Goal: Information Seeking & Learning: Find specific fact

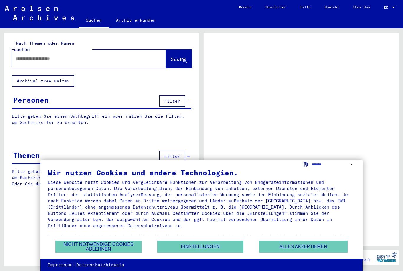
click at [60, 58] on div at bounding box center [82, 58] width 140 height 13
click at [58, 55] on input "text" at bounding box center [83, 58] width 136 height 6
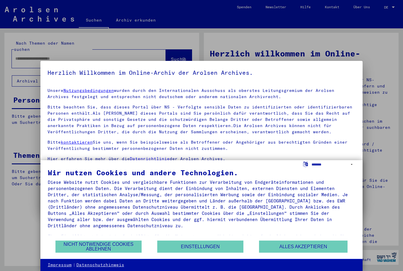
scroll to position [22, 0]
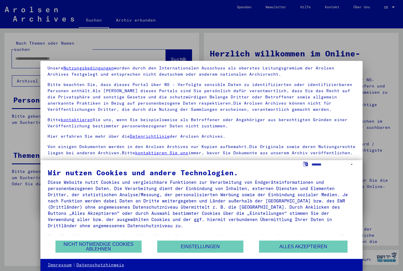
click at [295, 247] on button "Alles akzeptieren" at bounding box center [303, 246] width 89 height 12
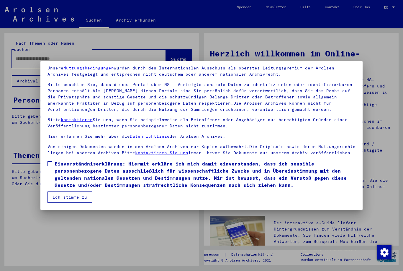
click at [51, 164] on span at bounding box center [49, 163] width 5 height 5
click at [77, 202] on button "Ich stimme zu" at bounding box center [69, 196] width 45 height 11
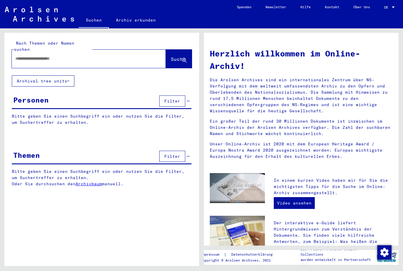
click at [84, 55] on input "text" at bounding box center [81, 58] width 133 height 6
type input "**********"
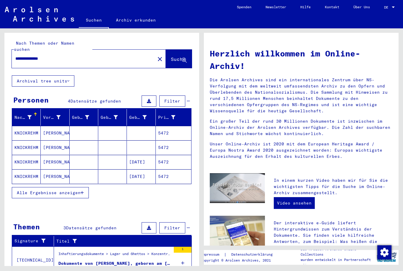
click at [150, 157] on mat-cell "[DATE]" at bounding box center [141, 162] width 29 height 14
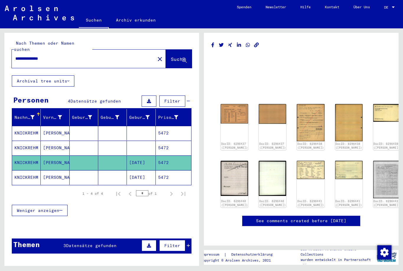
scroll to position [48, 0]
click at [373, 160] on img at bounding box center [386, 178] width 27 height 37
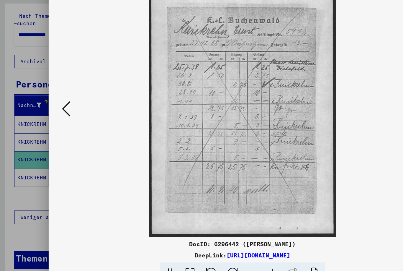
click at [51, 112] on button at bounding box center [55, 120] width 11 height 17
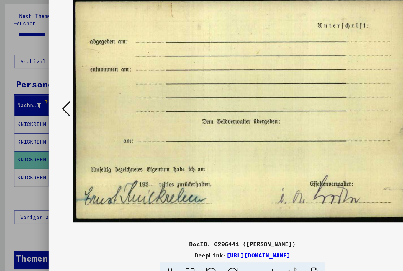
click at [52, 113] on icon at bounding box center [55, 120] width 7 height 14
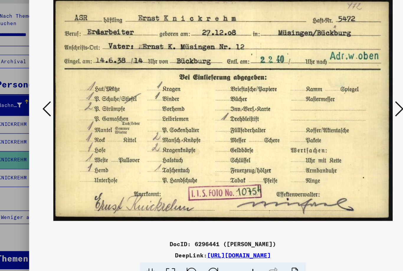
click at [215, 239] on link "[URL][DOMAIN_NAME]" at bounding box center [214, 242] width 53 height 6
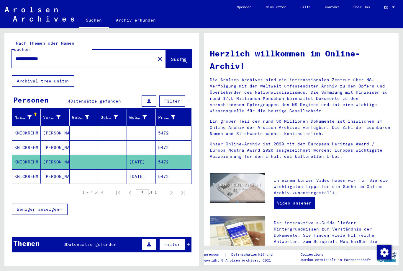
click at [172, 127] on mat-cell "5472" at bounding box center [173, 133] width 35 height 14
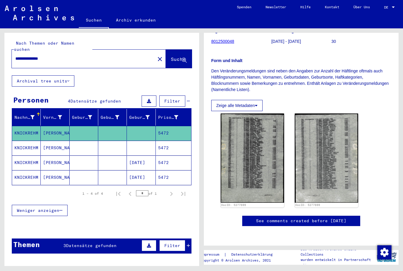
scroll to position [84, 0]
click at [266, 166] on img at bounding box center [252, 157] width 63 height 89
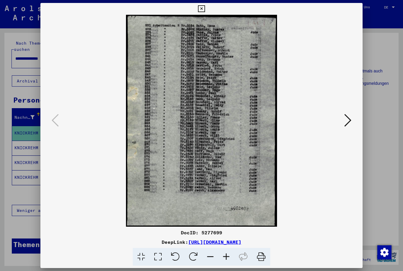
click at [348, 122] on icon at bounding box center [347, 120] width 7 height 14
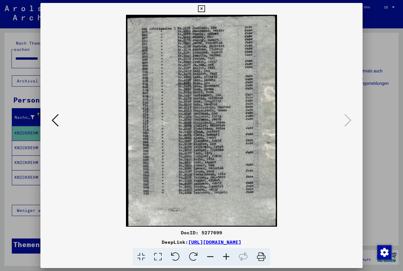
click at [66, 127] on img at bounding box center [201, 121] width 282 height 212
click at [53, 118] on icon at bounding box center [55, 120] width 7 height 14
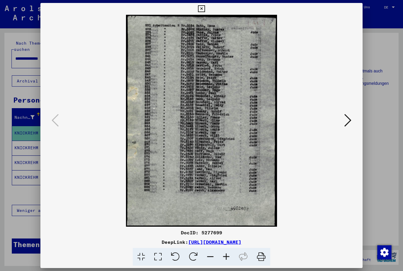
click at [205, 9] on icon at bounding box center [201, 8] width 7 height 7
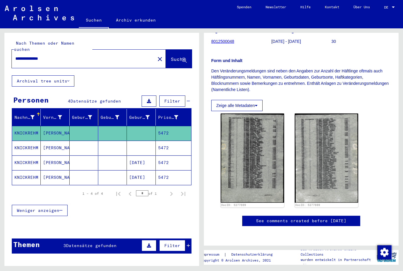
scroll to position [137, 0]
click at [166, 146] on mat-cell "5472" at bounding box center [173, 147] width 35 height 14
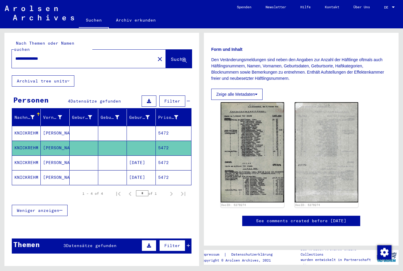
scroll to position [132, 0]
click at [270, 112] on img at bounding box center [252, 152] width 63 height 100
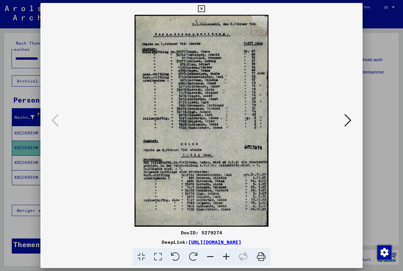
click at [348, 117] on icon at bounding box center [347, 120] width 7 height 14
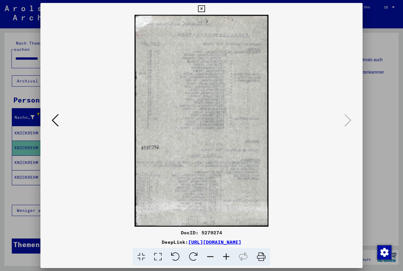
click at [205, 6] on icon at bounding box center [201, 8] width 7 height 7
